Goal: Task Accomplishment & Management: Use online tool/utility

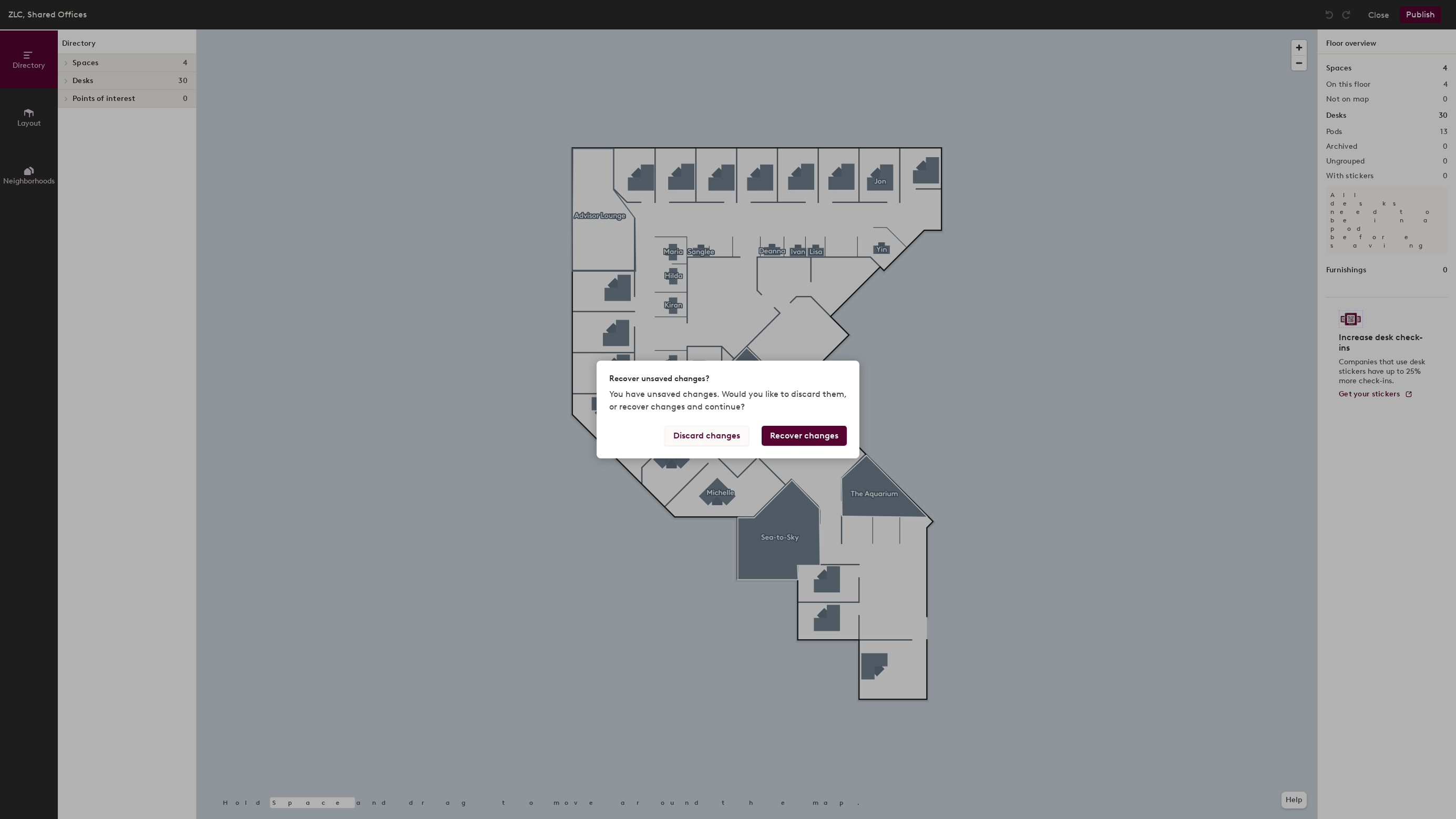
click at [721, 440] on button "Discard changes" at bounding box center [707, 436] width 84 height 20
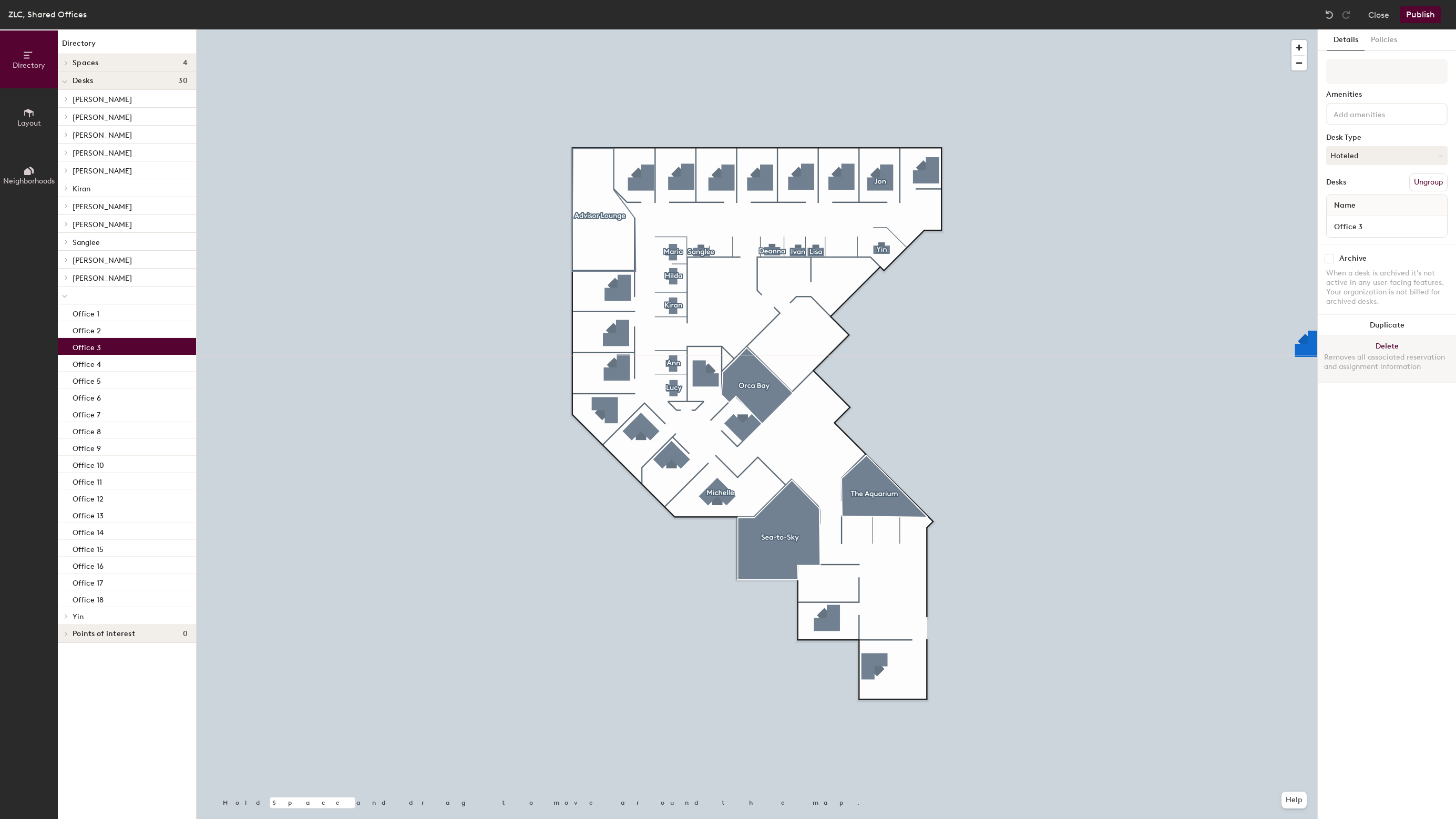
click at [1379, 351] on button "Delete Removes all associated reservation and assignment information" at bounding box center [1386, 358] width 138 height 46
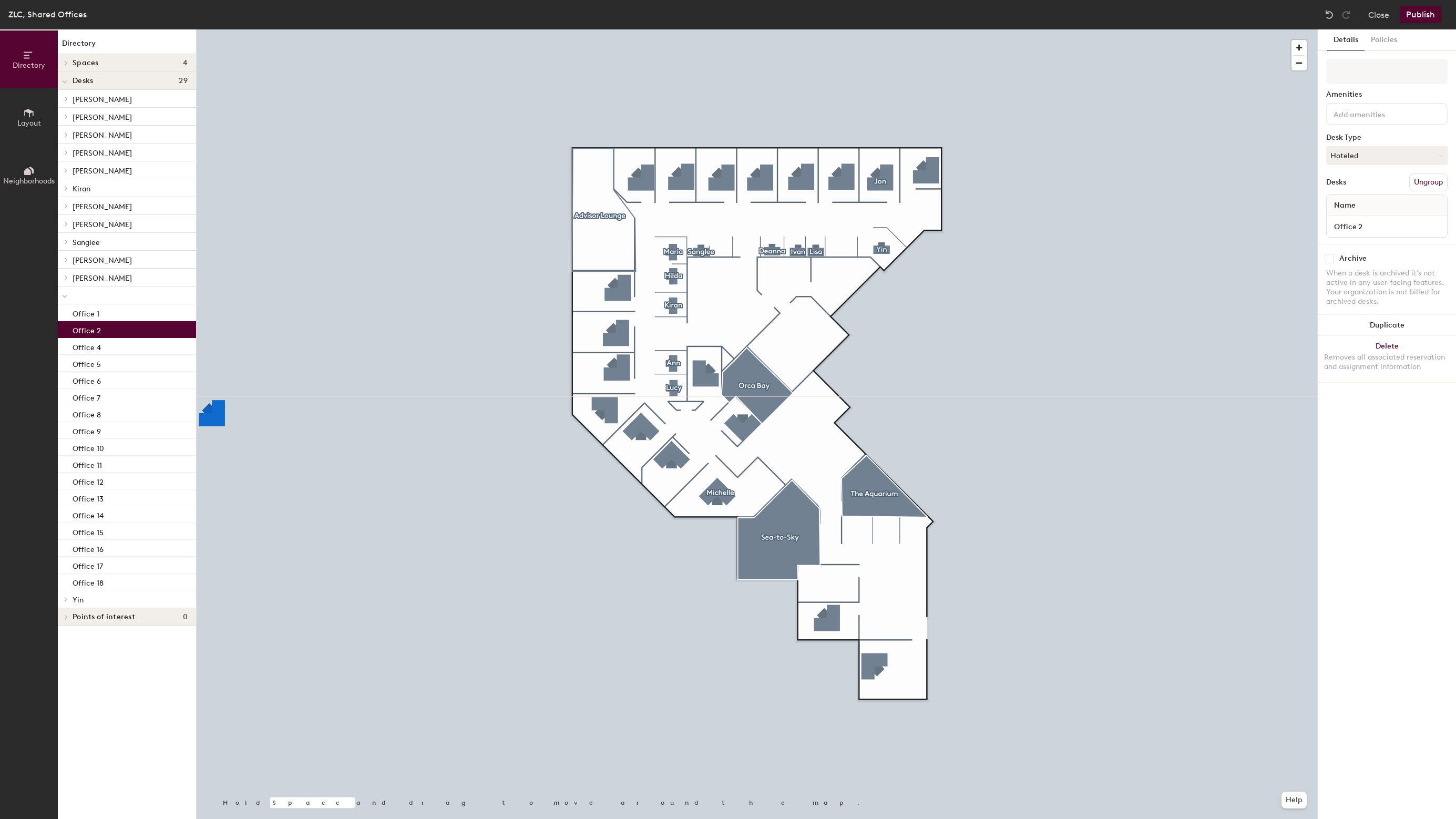
click at [110, 332] on div "Office 2" at bounding box center [127, 329] width 138 height 17
click at [1402, 343] on button "Delete Removes all associated reservation and assignment information" at bounding box center [1386, 358] width 138 height 46
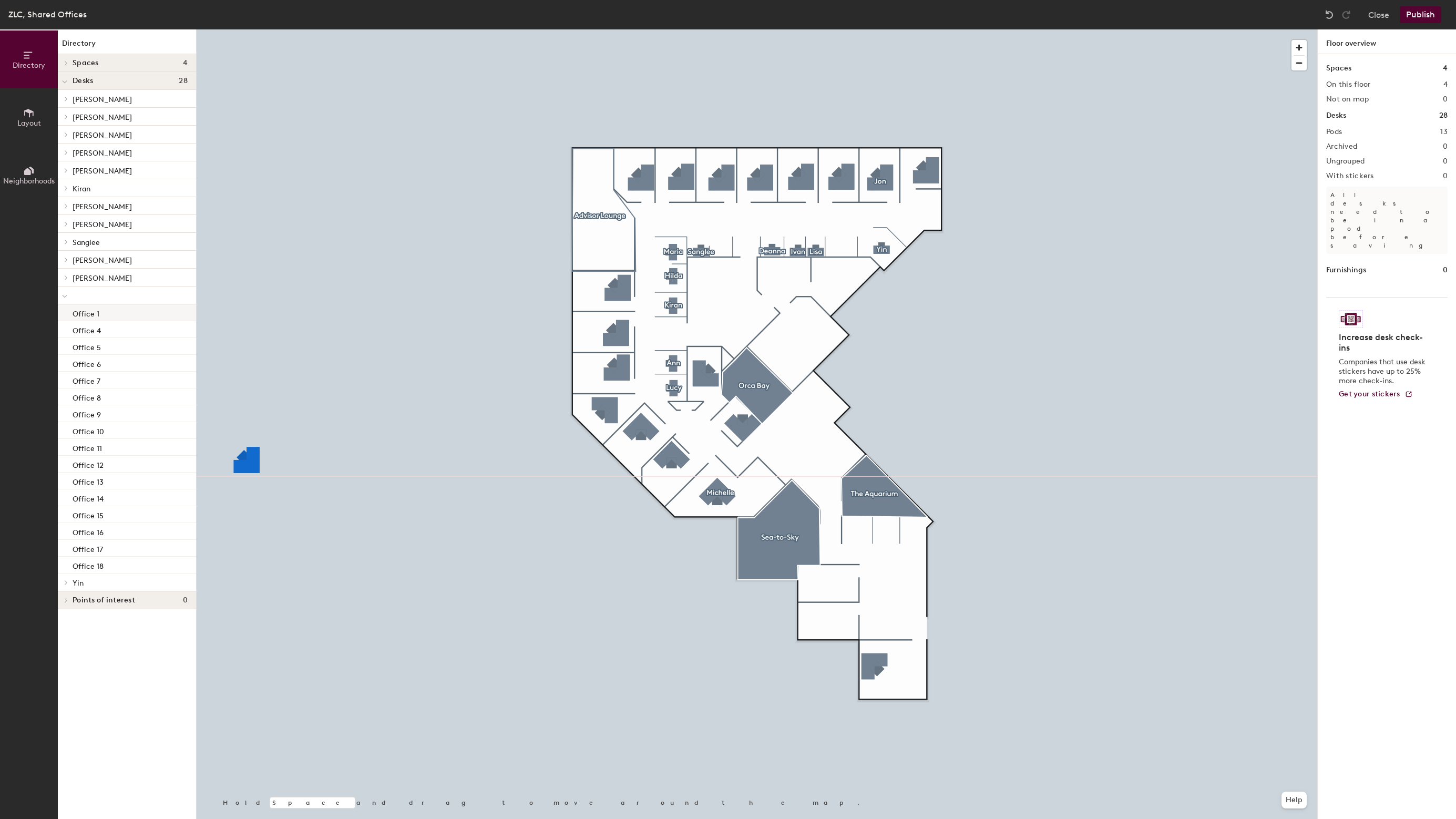
click at [87, 316] on p "Office 1" at bounding box center [85, 312] width 27 height 12
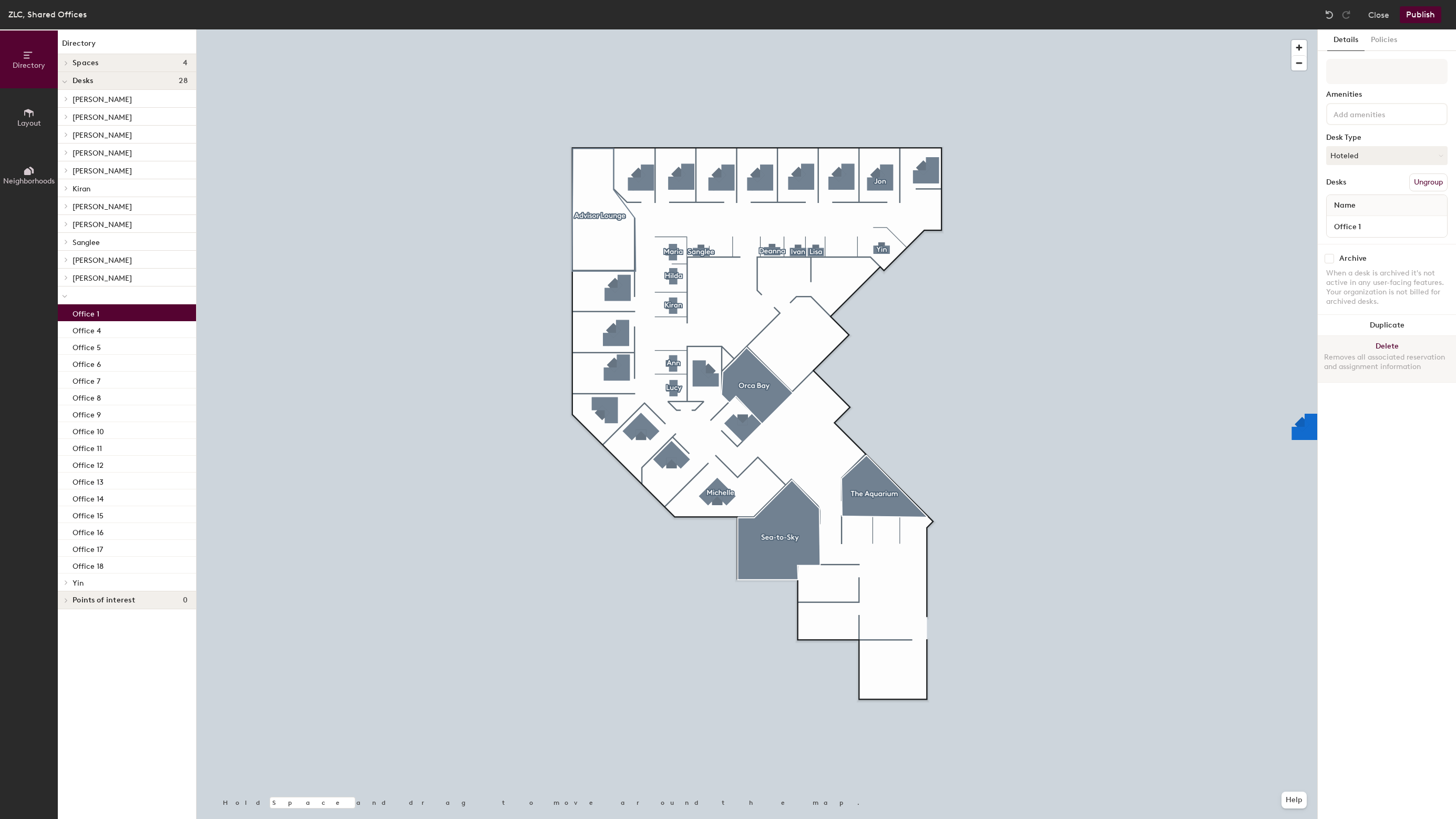
click at [1389, 343] on button "Delete Removes all associated reservation and assignment information" at bounding box center [1386, 358] width 138 height 46
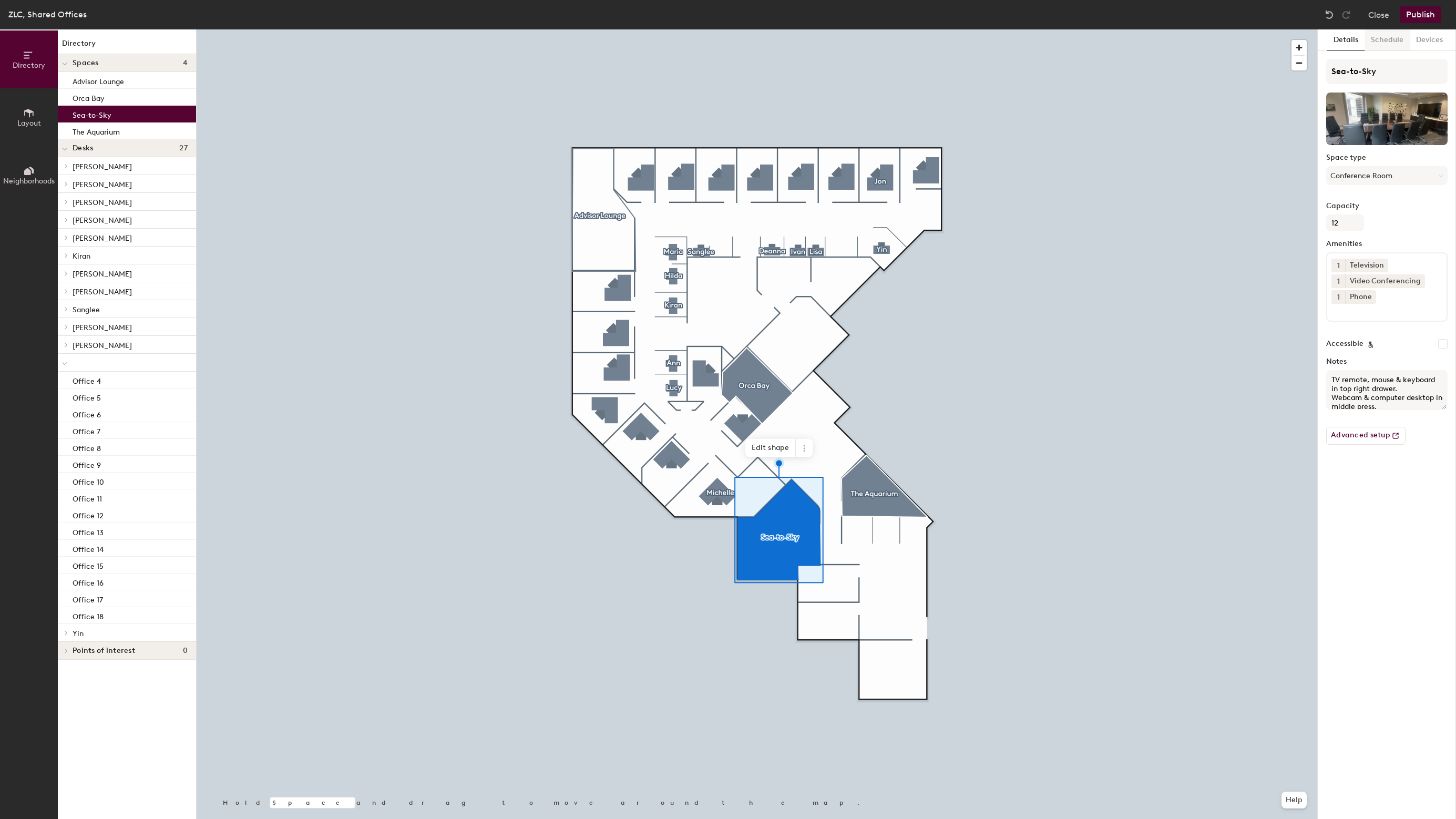
click at [1399, 31] on button "Schedule" at bounding box center [1387, 40] width 45 height 22
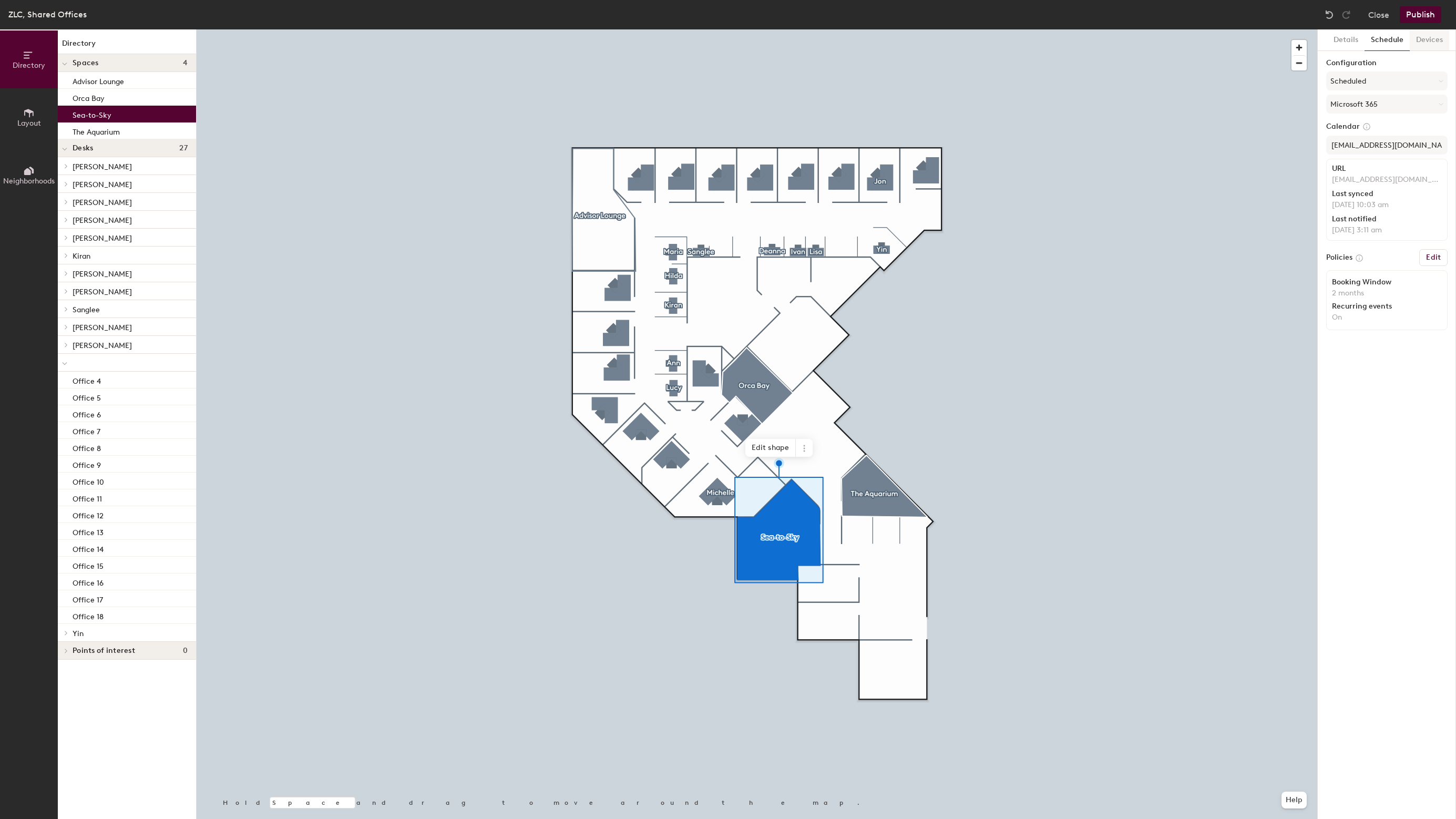
click at [1438, 40] on button "Devices" at bounding box center [1429, 40] width 39 height 22
click at [1345, 42] on button "Details" at bounding box center [1346, 40] width 37 height 22
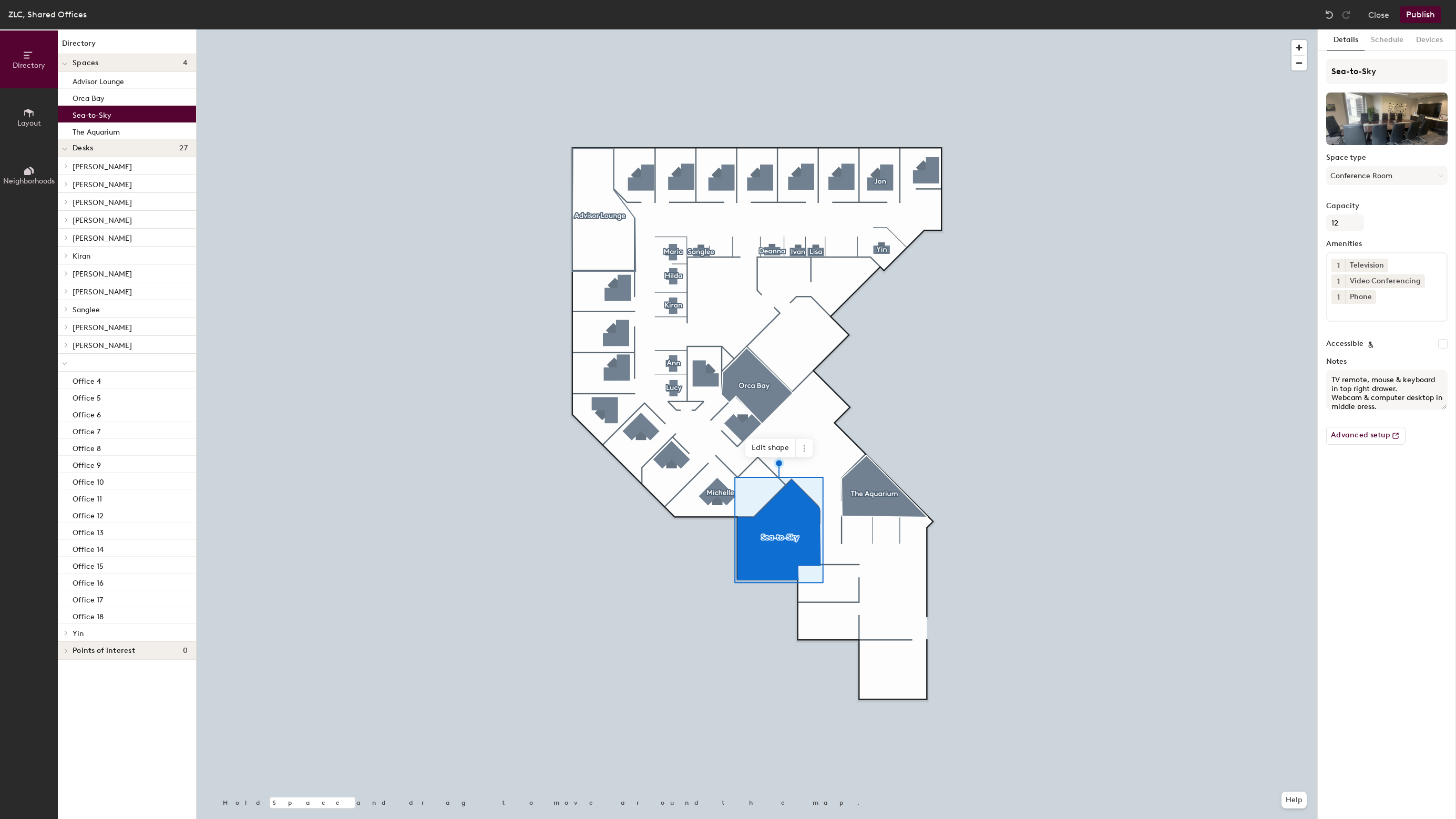
click at [27, 127] on span "Layout" at bounding box center [29, 123] width 24 height 9
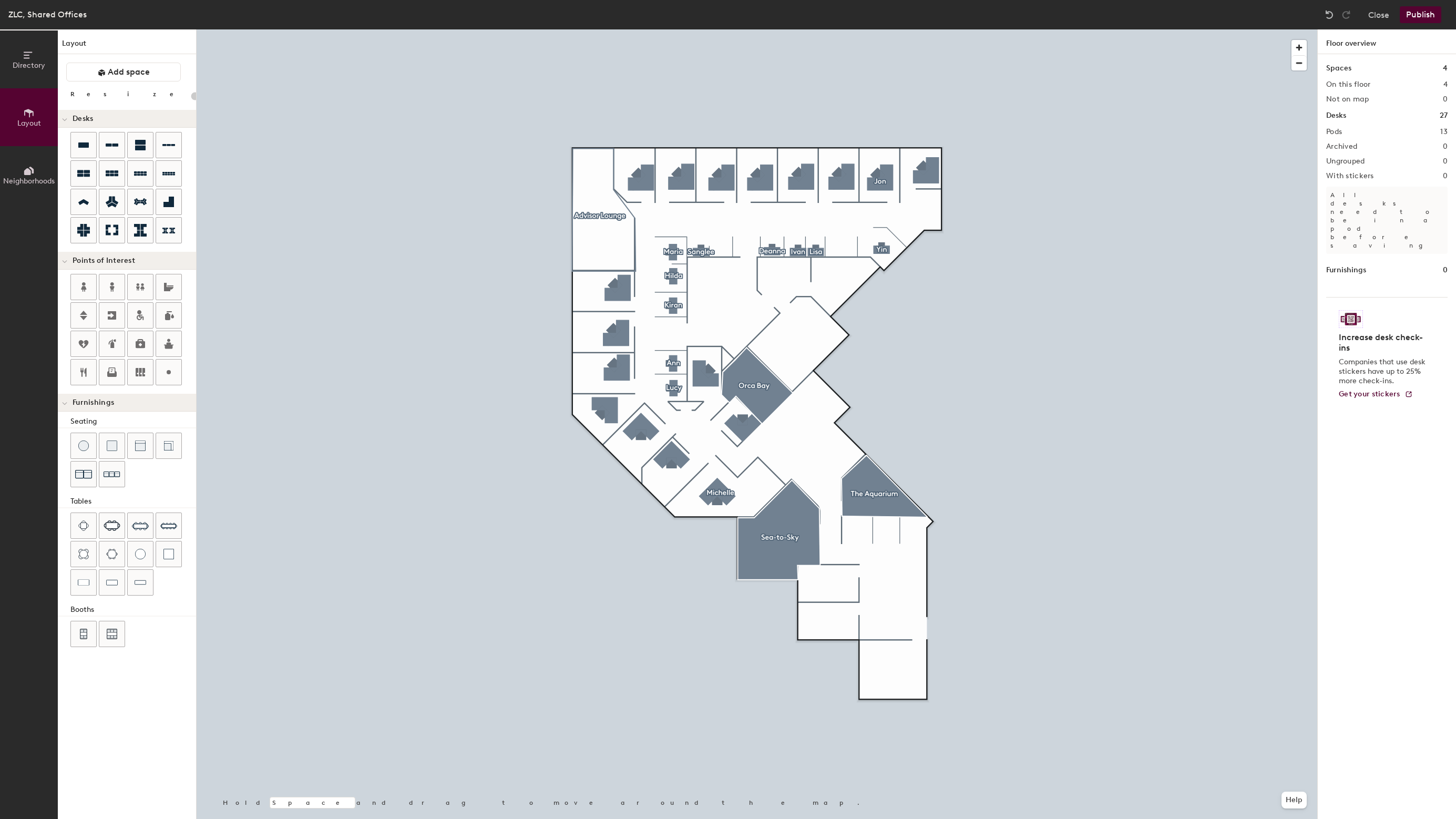
click at [836, 29] on div at bounding box center [757, 29] width 1121 height 0
click at [1387, 14] on button "Close" at bounding box center [1378, 14] width 21 height 17
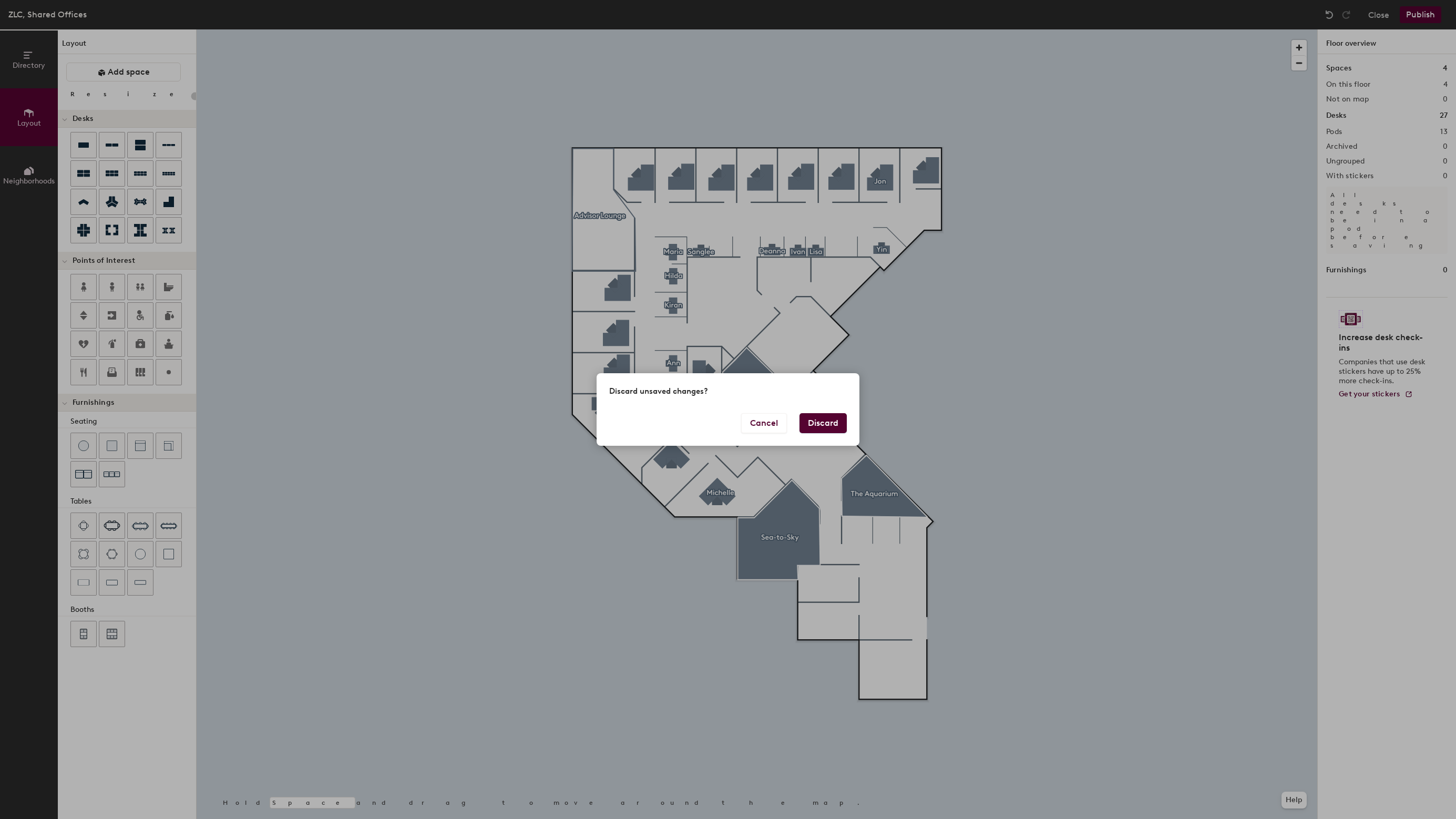
click at [808, 421] on button "Discard" at bounding box center [823, 423] width 47 height 20
type input "20"
